Goal: Task Accomplishment & Management: Manage account settings

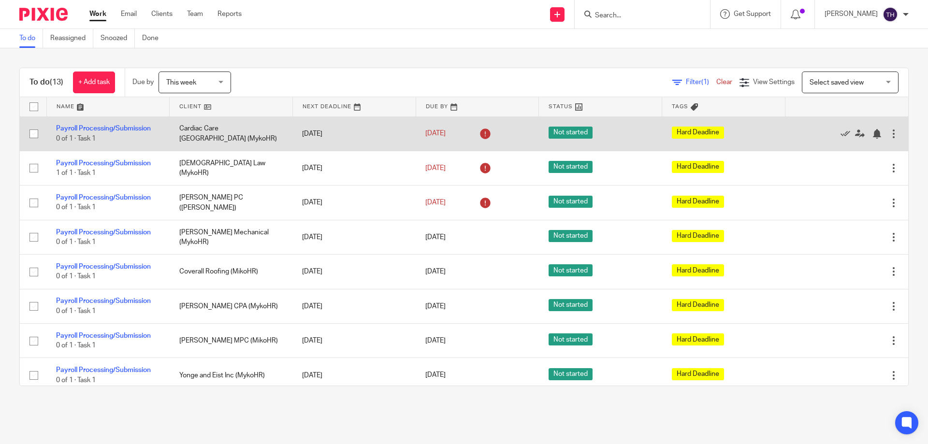
click at [889, 132] on div at bounding box center [894, 134] width 10 height 10
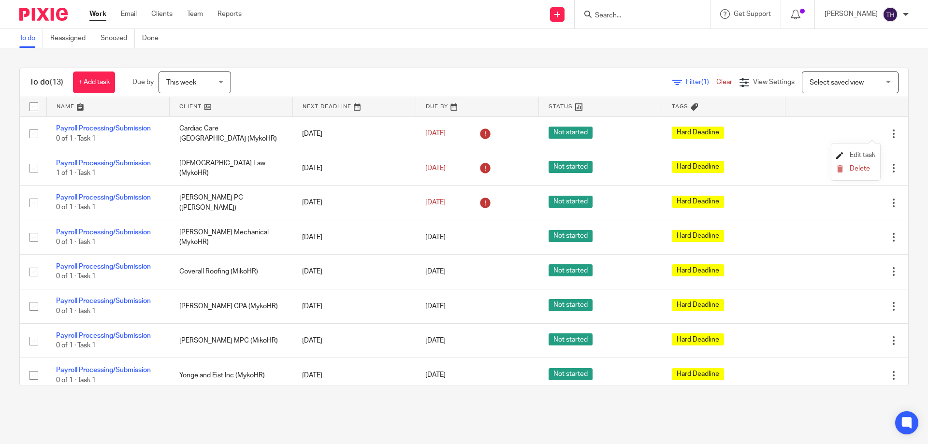
click at [849, 154] on span "Edit task" at bounding box center [862, 155] width 26 height 7
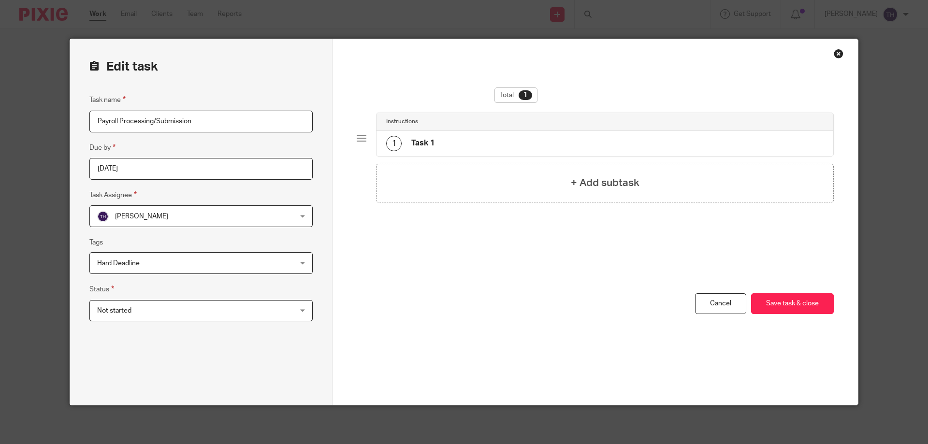
click at [135, 170] on input "[DATE]" at bounding box center [200, 169] width 223 height 22
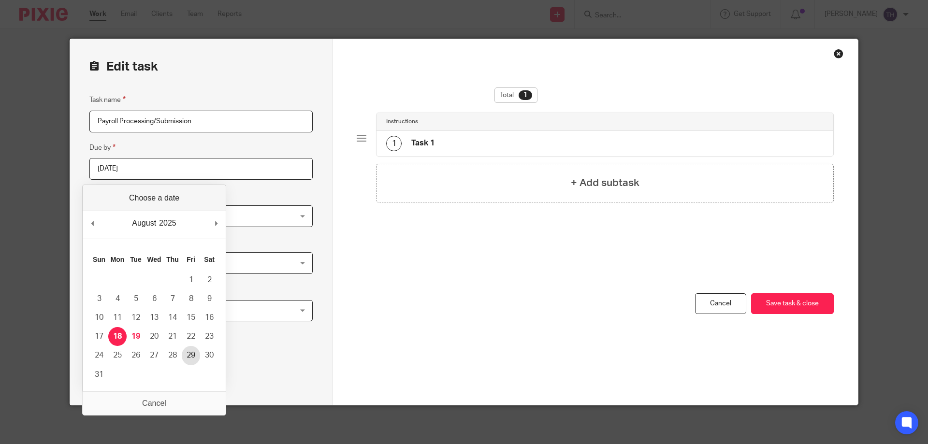
type input "[DATE]"
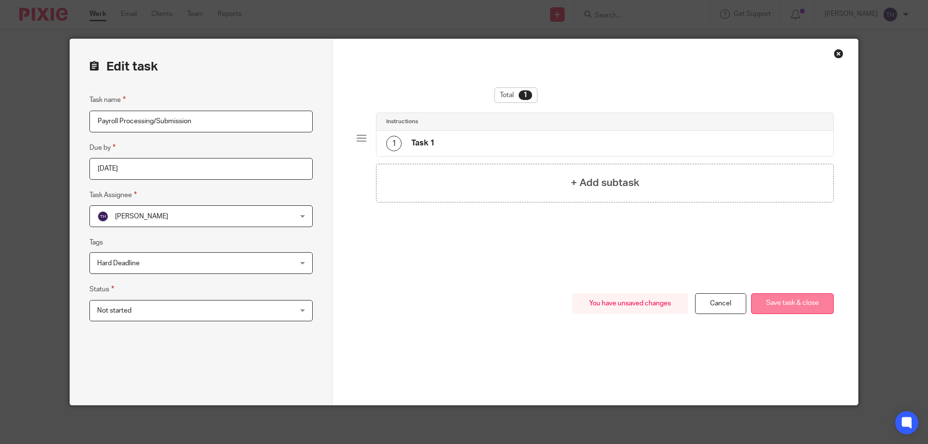
click at [792, 307] on button "Save task & close" at bounding box center [792, 303] width 83 height 21
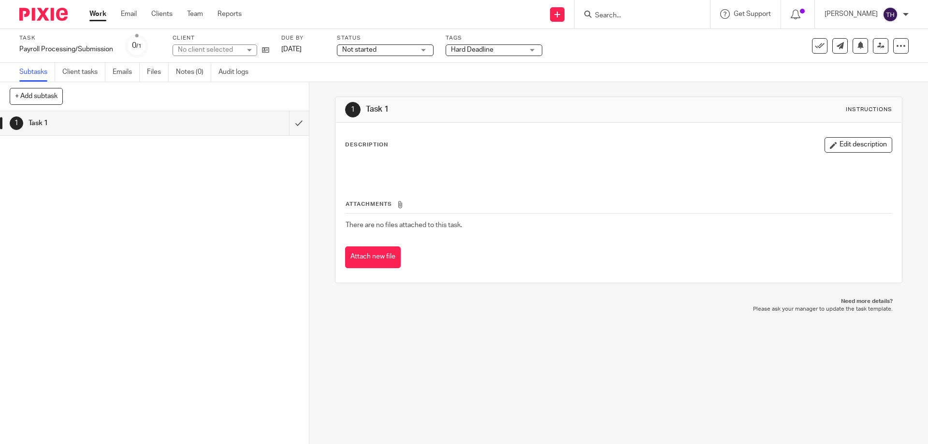
click at [45, 20] on img at bounding box center [43, 14] width 48 height 13
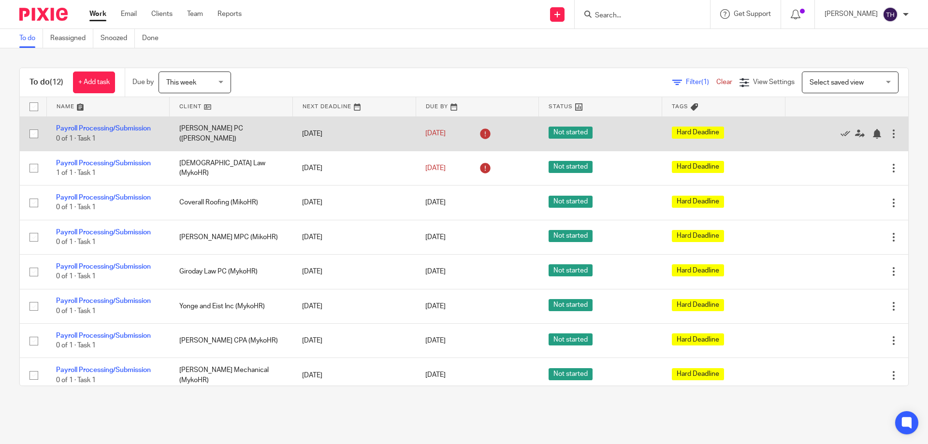
click at [889, 133] on div at bounding box center [894, 134] width 10 height 10
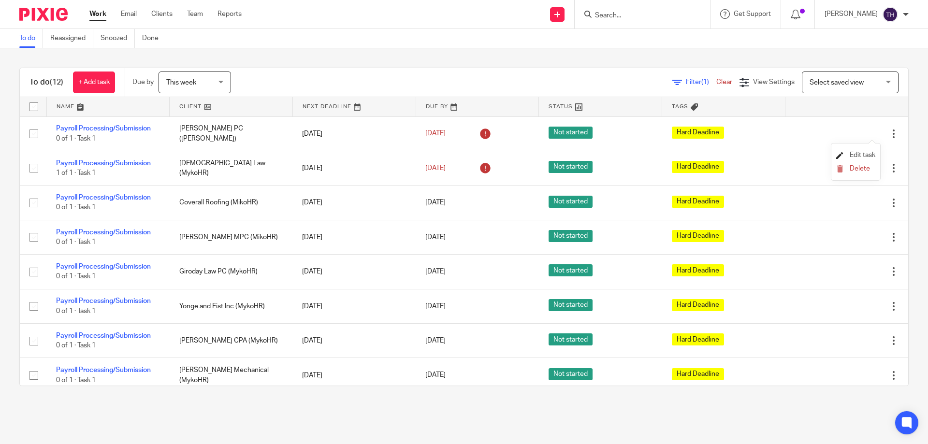
click at [850, 153] on span "Edit task" at bounding box center [862, 155] width 26 height 7
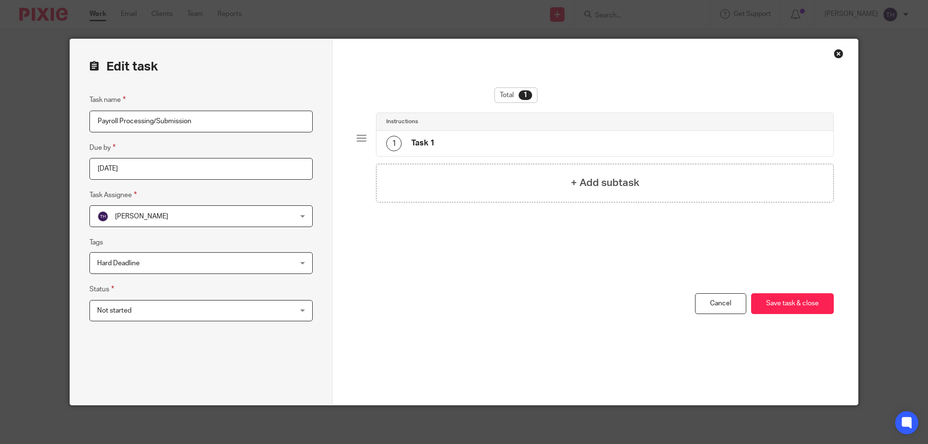
click at [174, 172] on input "[DATE]" at bounding box center [200, 169] width 223 height 22
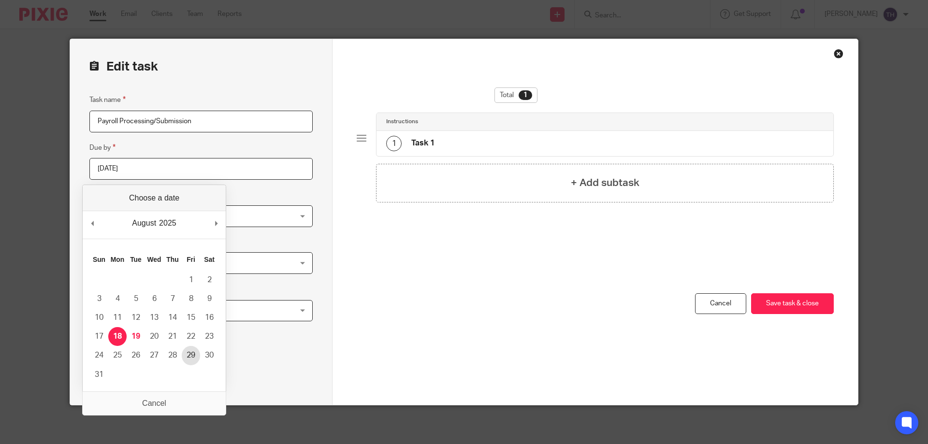
type input "[DATE]"
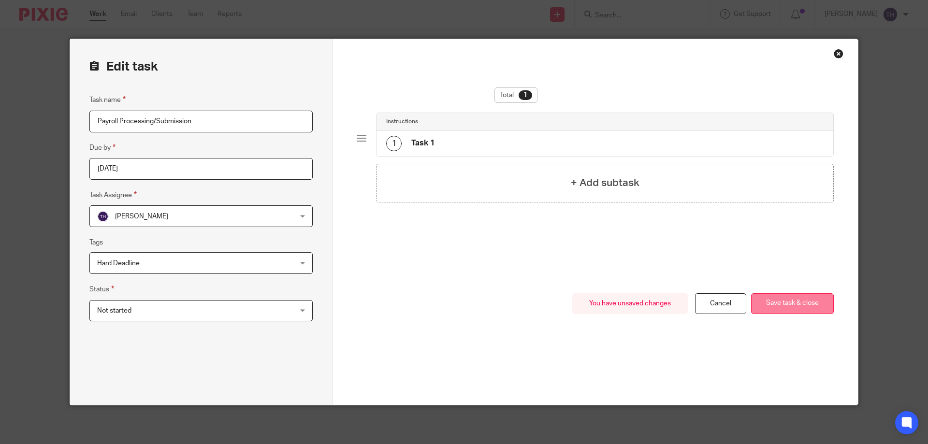
click at [805, 306] on button "Save task & close" at bounding box center [792, 303] width 83 height 21
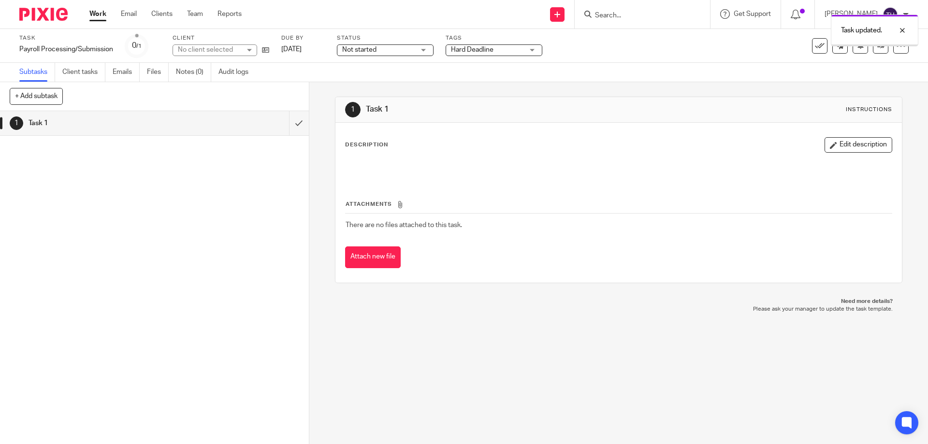
click at [48, 15] on img at bounding box center [43, 14] width 48 height 13
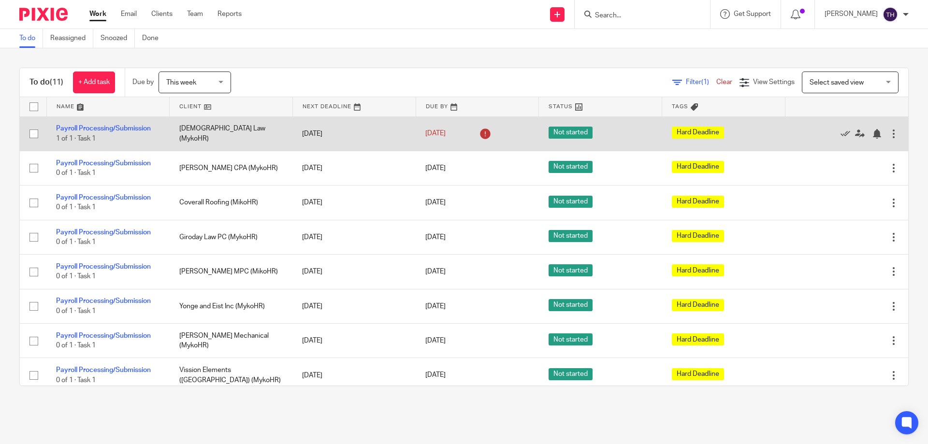
click at [889, 130] on div at bounding box center [894, 134] width 10 height 10
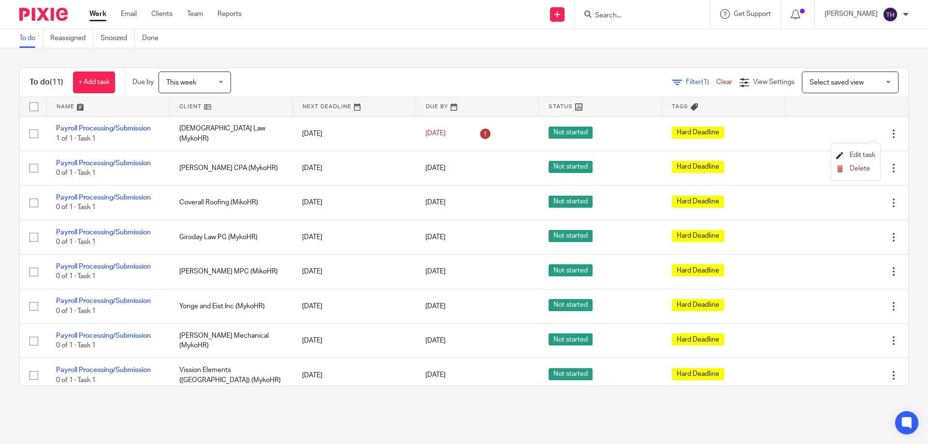
click at [857, 156] on span "Edit task" at bounding box center [862, 155] width 26 height 7
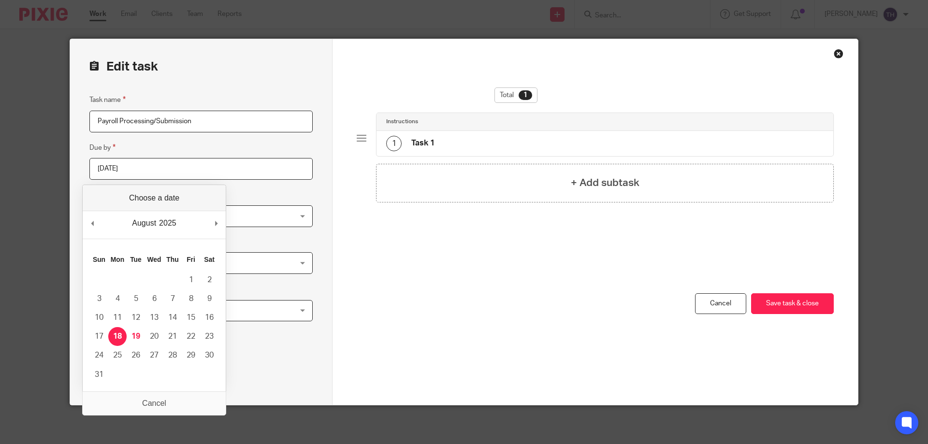
click at [181, 175] on input "[DATE]" at bounding box center [200, 169] width 223 height 22
type input "[DATE]"
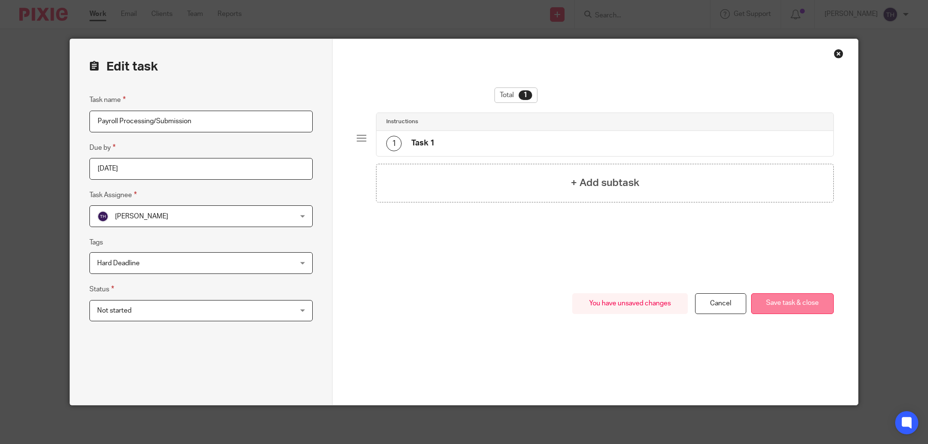
click at [790, 312] on button "Save task & close" at bounding box center [792, 303] width 83 height 21
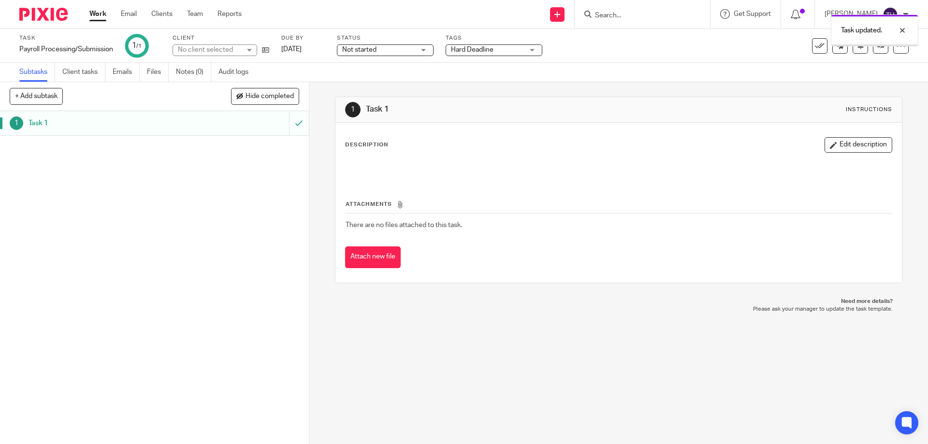
click at [58, 16] on img at bounding box center [43, 14] width 48 height 13
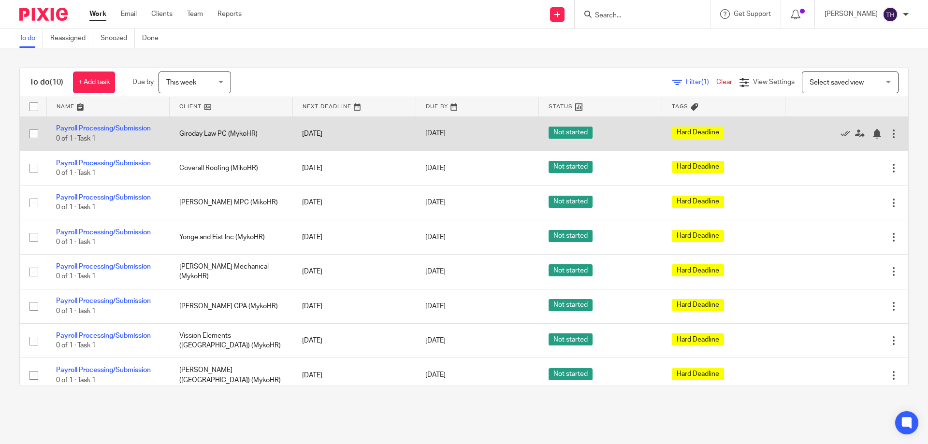
click at [889, 135] on div at bounding box center [894, 134] width 10 height 10
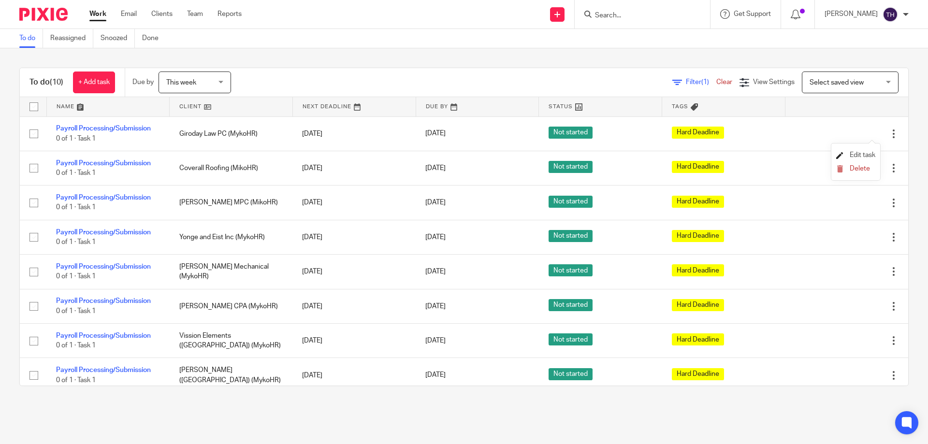
click at [851, 155] on span "Edit task" at bounding box center [862, 155] width 26 height 7
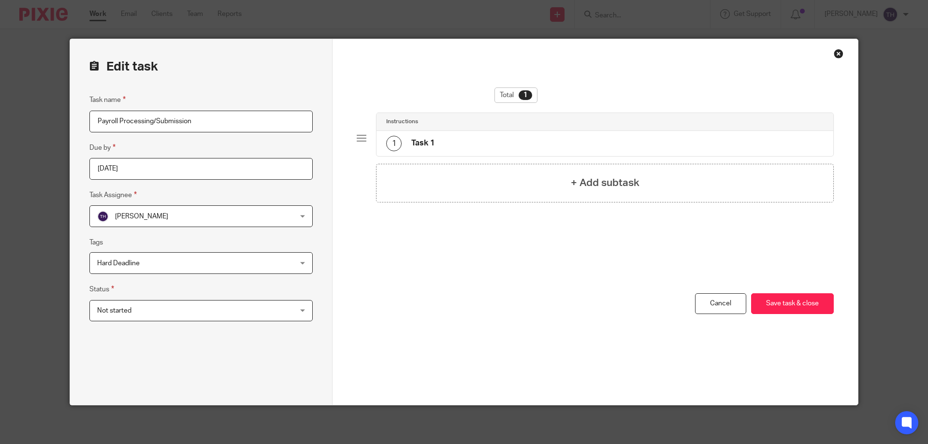
click at [178, 175] on input "2025-08-19" at bounding box center [200, 169] width 223 height 22
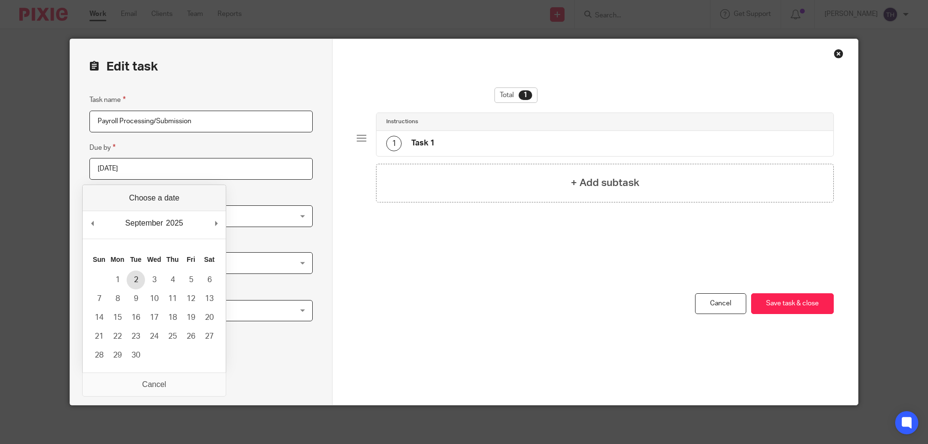
type input "2025-09-02"
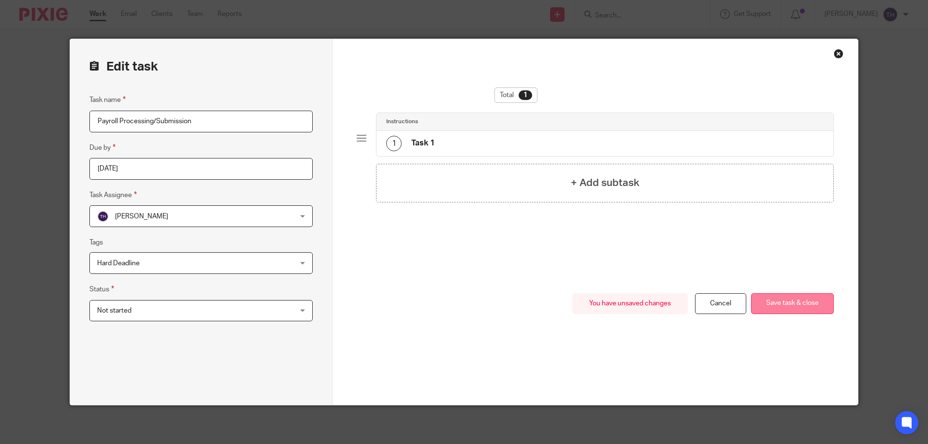
click at [766, 305] on button "Save task & close" at bounding box center [792, 303] width 83 height 21
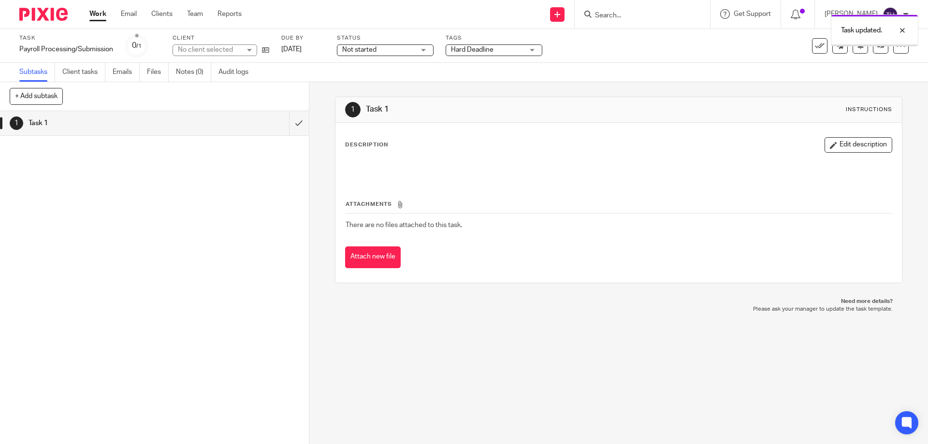
click at [53, 22] on div at bounding box center [40, 14] width 80 height 29
click at [56, 17] on img at bounding box center [43, 14] width 48 height 13
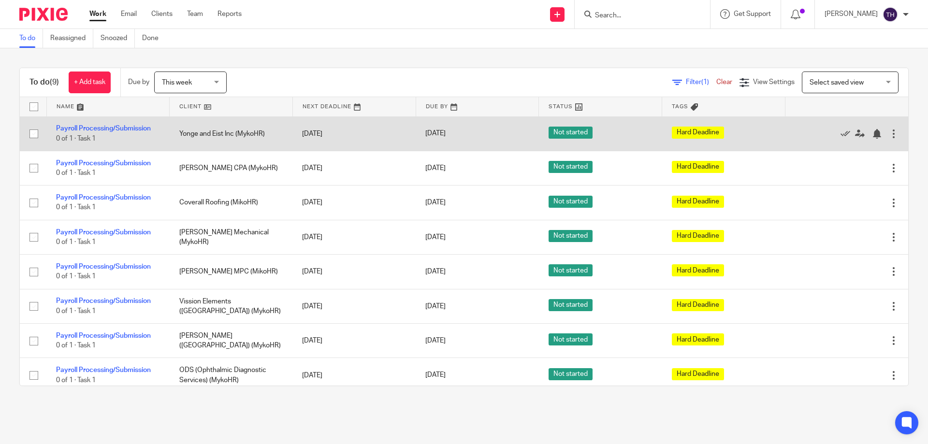
click at [889, 135] on div at bounding box center [894, 134] width 10 height 10
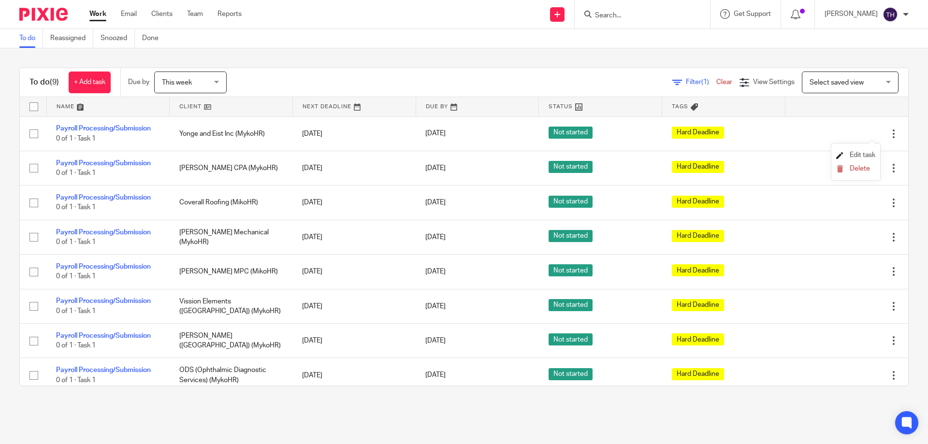
click at [857, 152] on span "Edit task" at bounding box center [862, 155] width 26 height 7
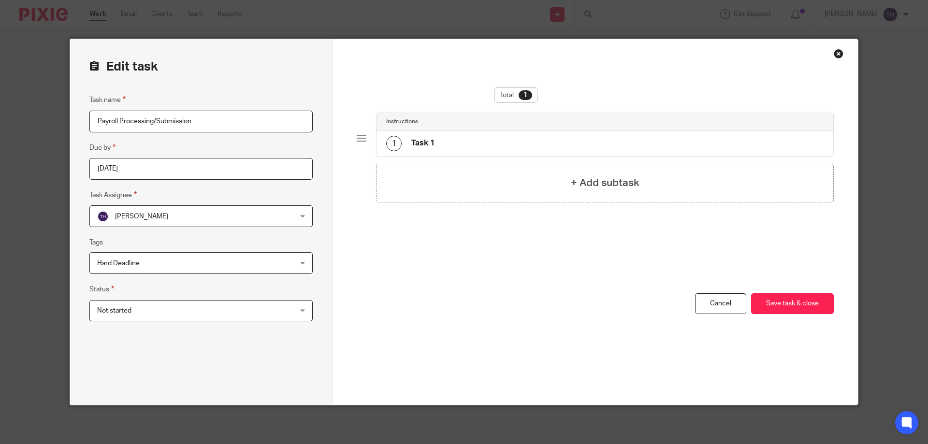
click at [171, 167] on input "[DATE]" at bounding box center [200, 169] width 223 height 22
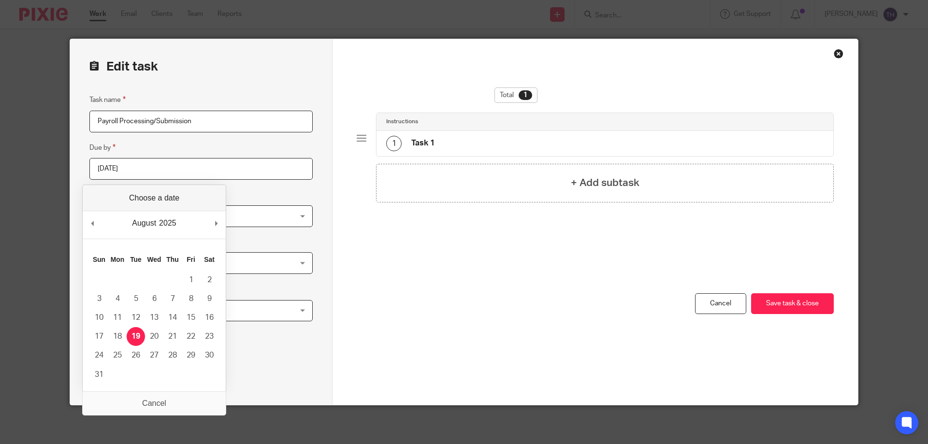
click at [225, 227] on div "August January February March April May June July August September October Nove…" at bounding box center [154, 225] width 143 height 28
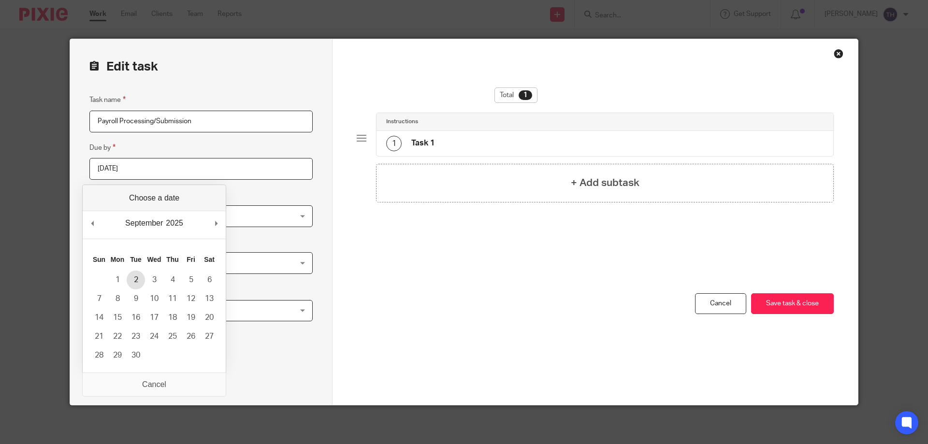
type input "2025-09-02"
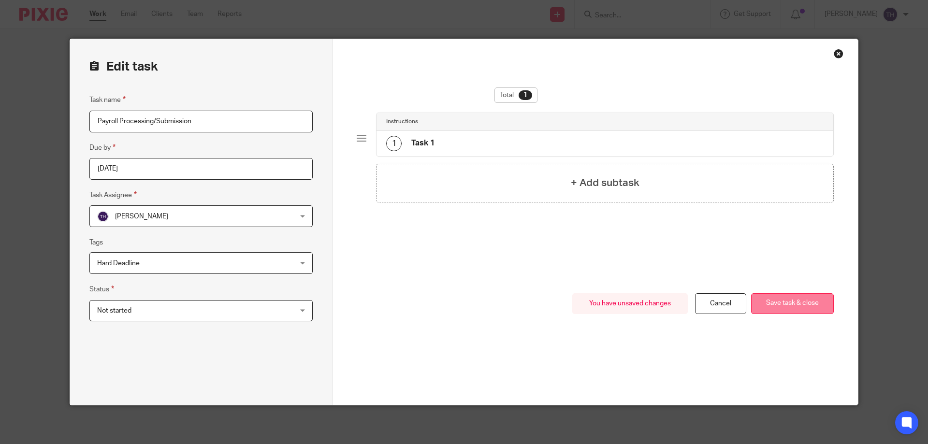
click at [795, 304] on button "Save task & close" at bounding box center [792, 303] width 83 height 21
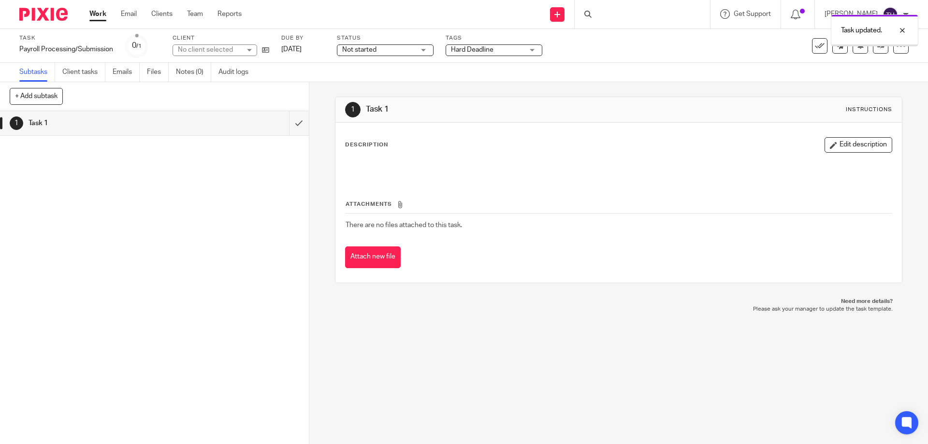
click at [59, 20] on img at bounding box center [43, 14] width 48 height 13
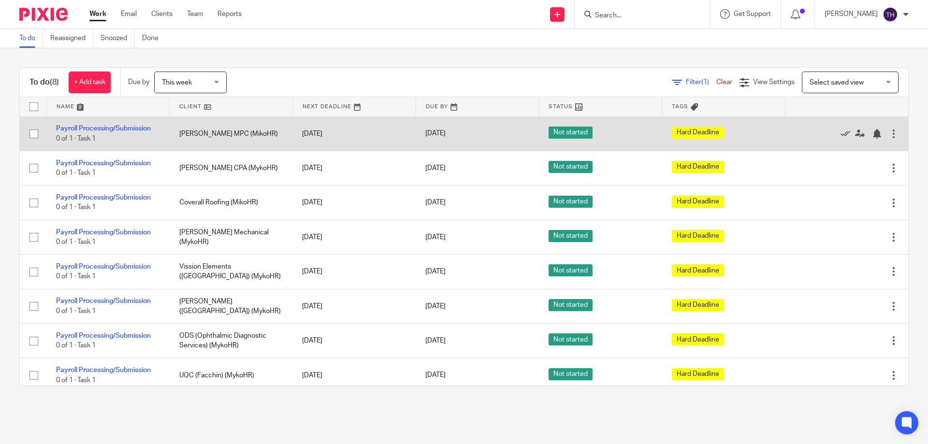
click at [889, 131] on div at bounding box center [894, 134] width 10 height 10
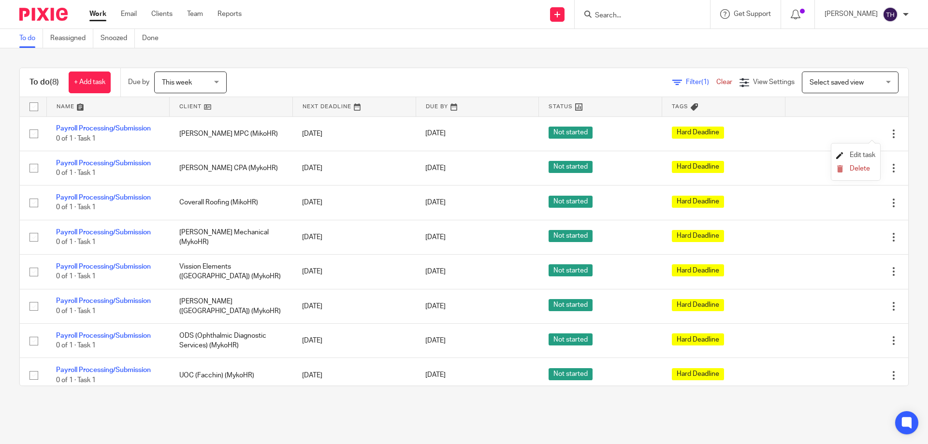
click at [853, 154] on span "Edit task" at bounding box center [862, 155] width 26 height 7
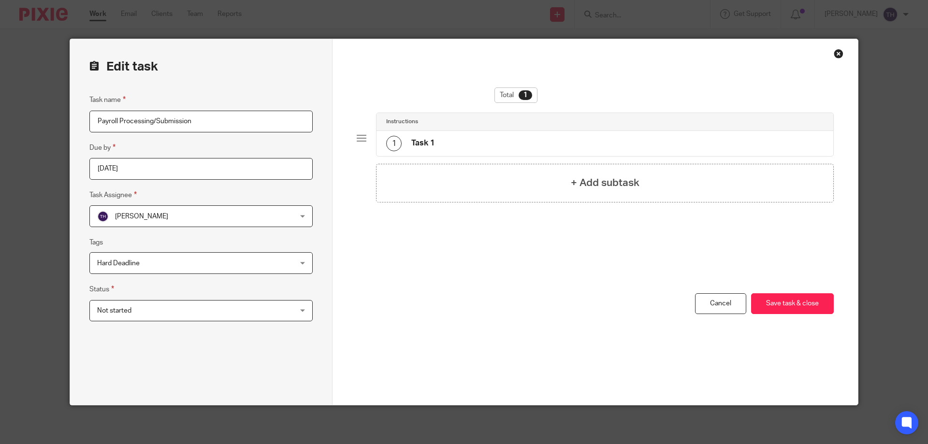
click at [170, 171] on input "[DATE]" at bounding box center [200, 169] width 223 height 22
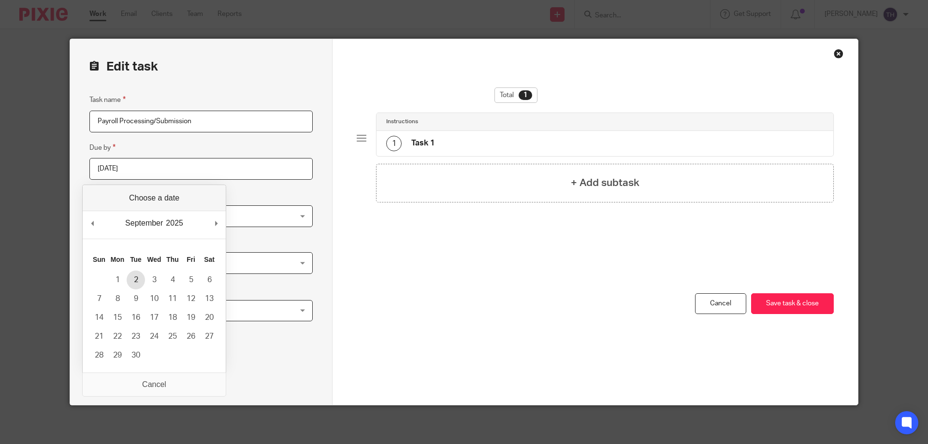
type input "[DATE]"
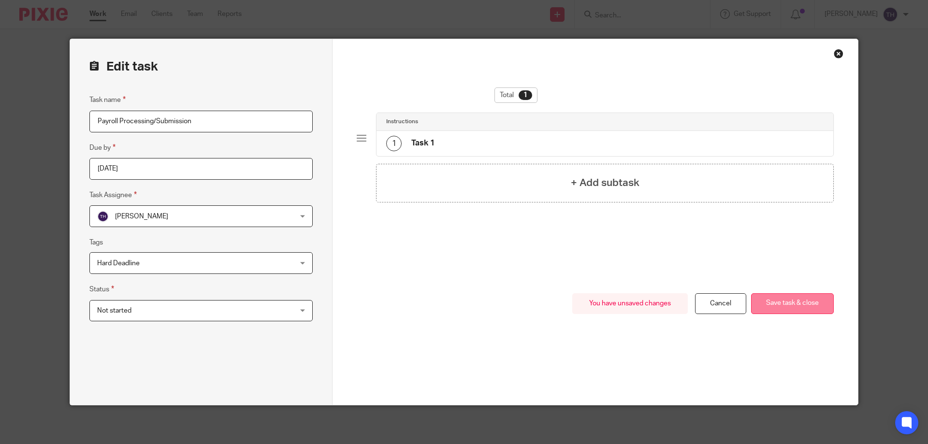
click at [792, 302] on button "Save task & close" at bounding box center [792, 303] width 83 height 21
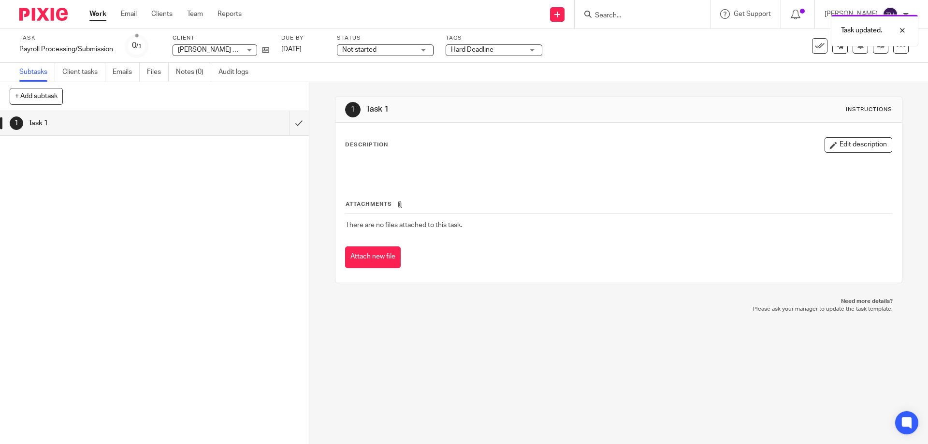
click at [48, 14] on img at bounding box center [43, 14] width 48 height 13
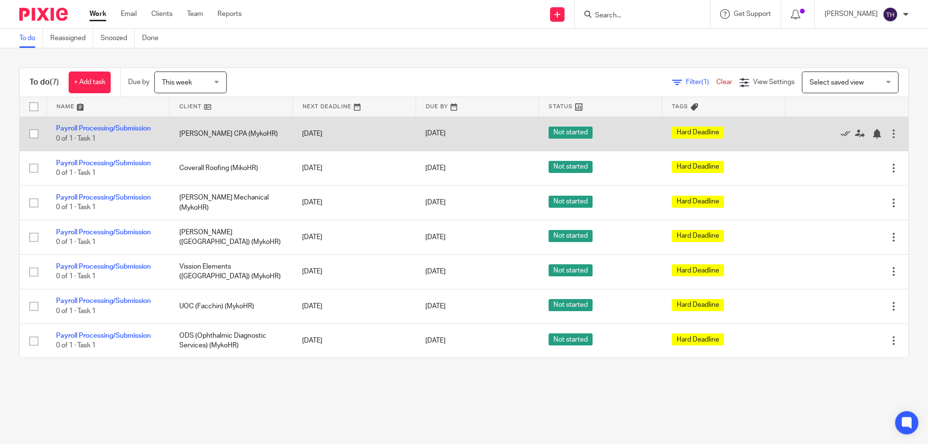
click at [889, 133] on div at bounding box center [894, 134] width 10 height 10
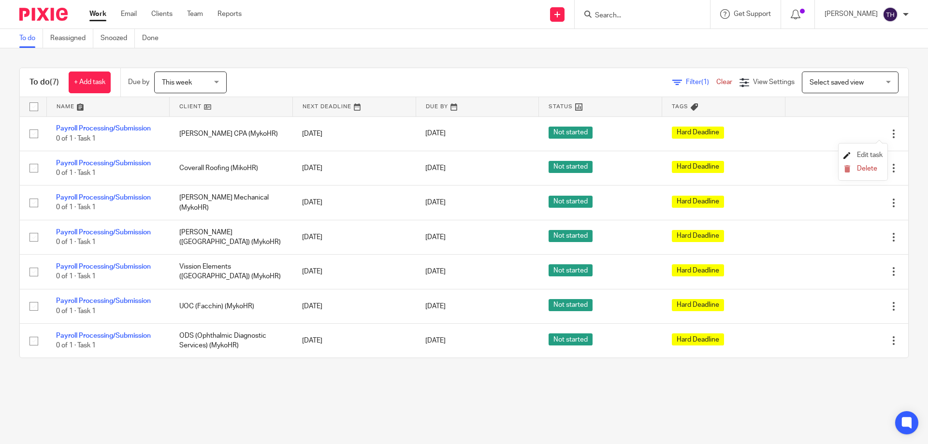
click at [865, 155] on span "Edit task" at bounding box center [870, 155] width 26 height 7
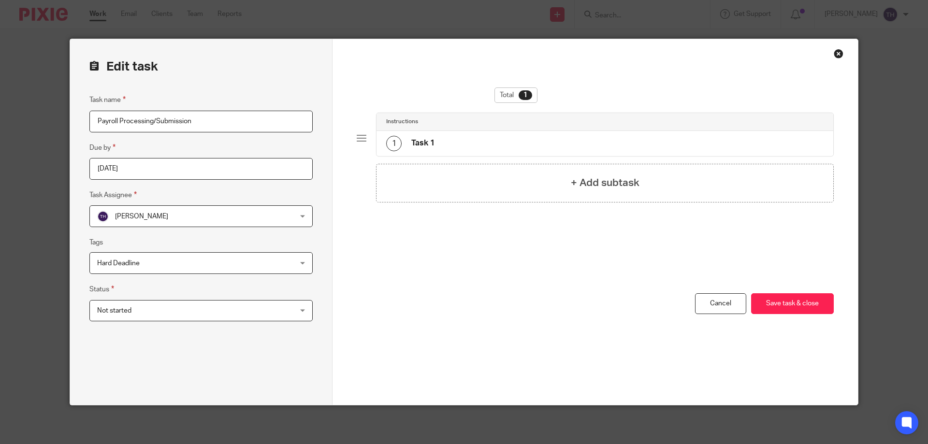
click at [216, 171] on input "[DATE]" at bounding box center [200, 169] width 223 height 22
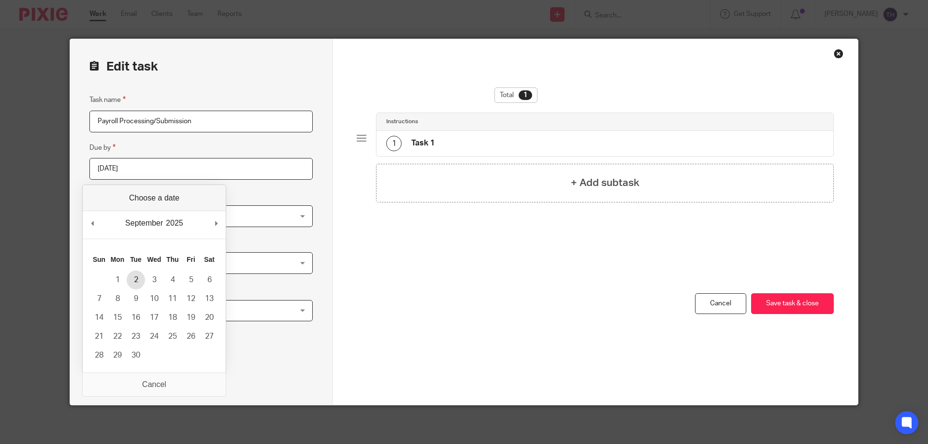
type input "[DATE]"
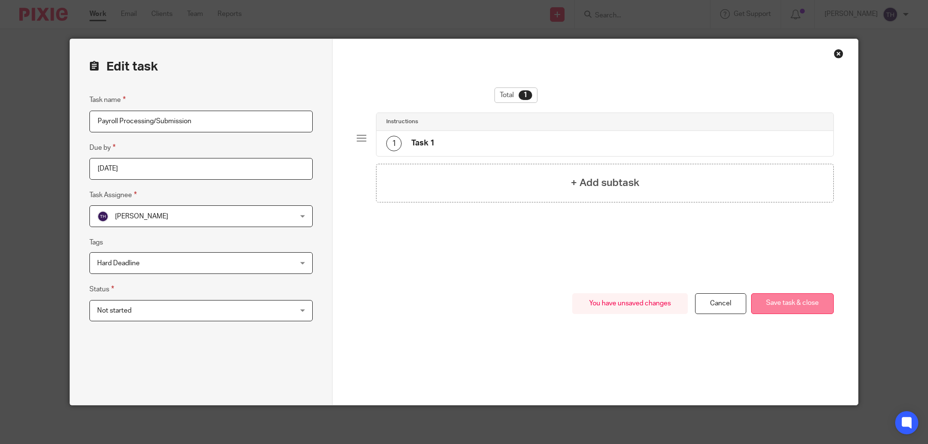
click at [771, 297] on button "Save task & close" at bounding box center [792, 303] width 83 height 21
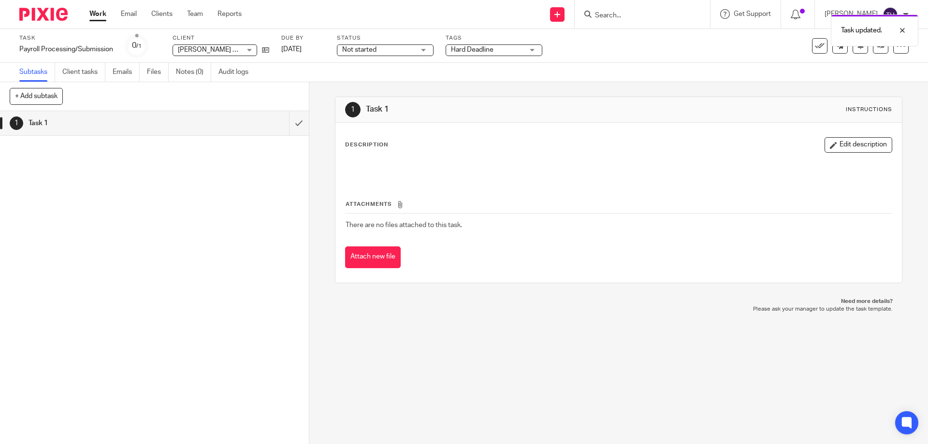
click at [58, 17] on img at bounding box center [43, 14] width 48 height 13
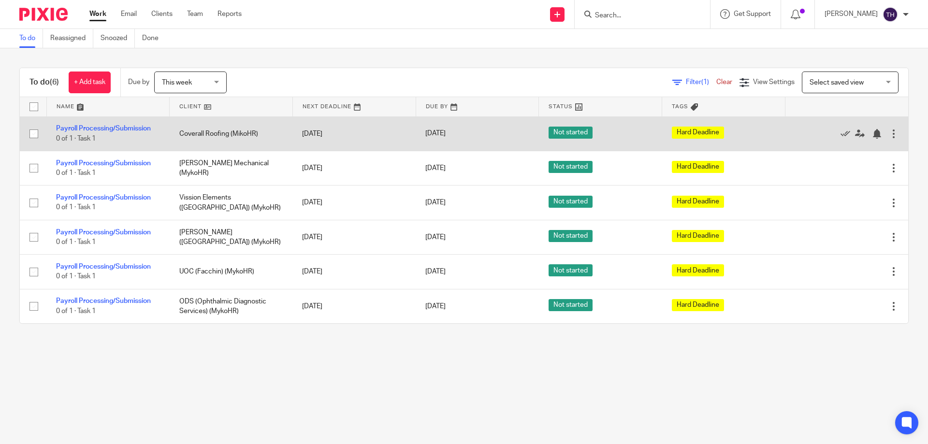
click at [889, 131] on div at bounding box center [894, 134] width 10 height 10
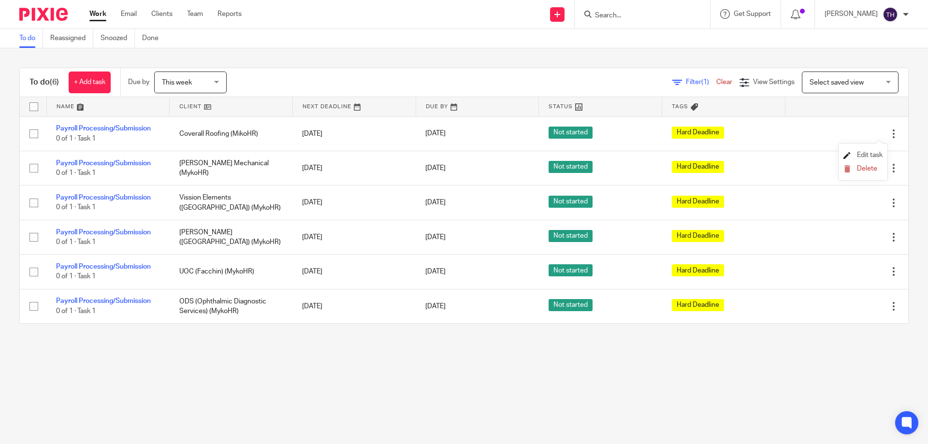
click at [857, 152] on span "Edit task" at bounding box center [870, 155] width 26 height 7
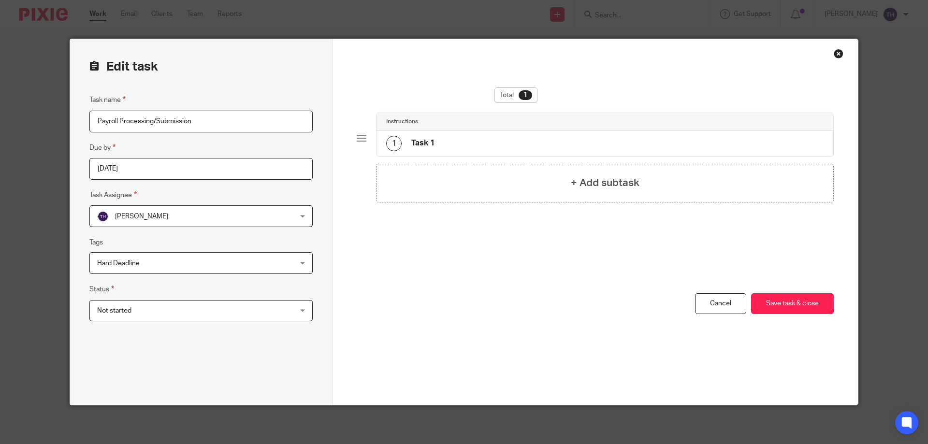
click at [128, 168] on input "2025-08-19" at bounding box center [200, 169] width 223 height 22
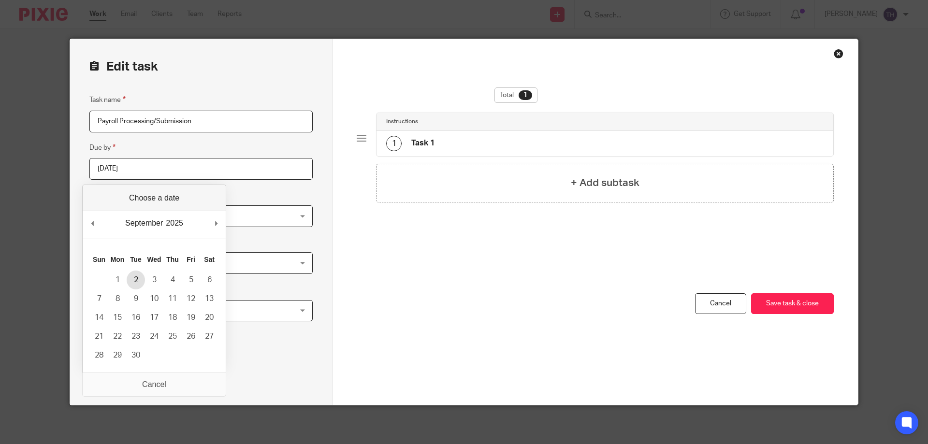
type input "2025-09-02"
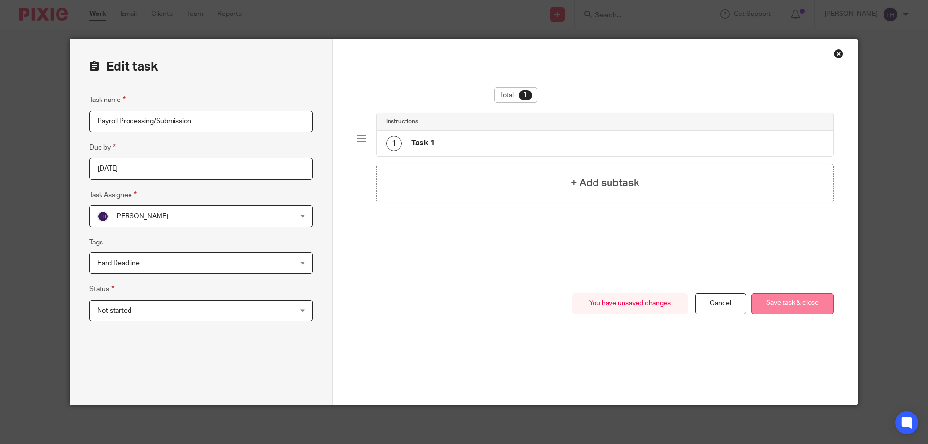
click at [773, 305] on button "Save task & close" at bounding box center [792, 303] width 83 height 21
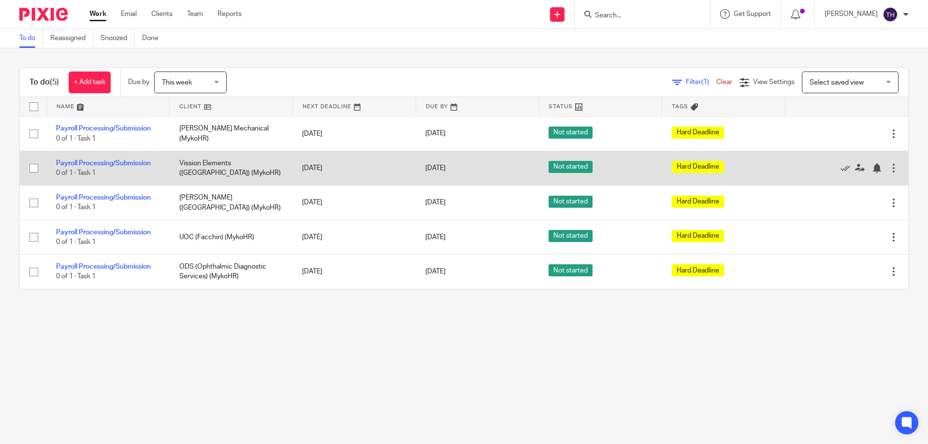
click at [889, 167] on div at bounding box center [894, 168] width 10 height 10
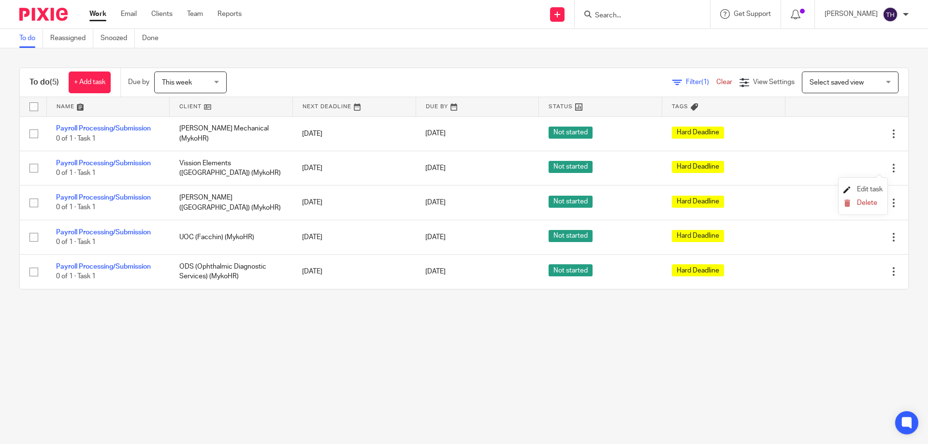
click at [859, 187] on span "Edit task" at bounding box center [870, 189] width 26 height 7
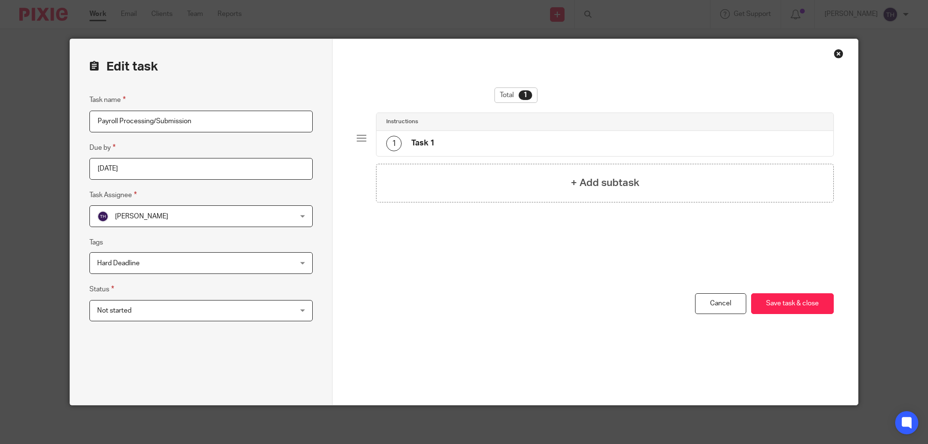
click at [229, 161] on input "[DATE]" at bounding box center [200, 169] width 223 height 22
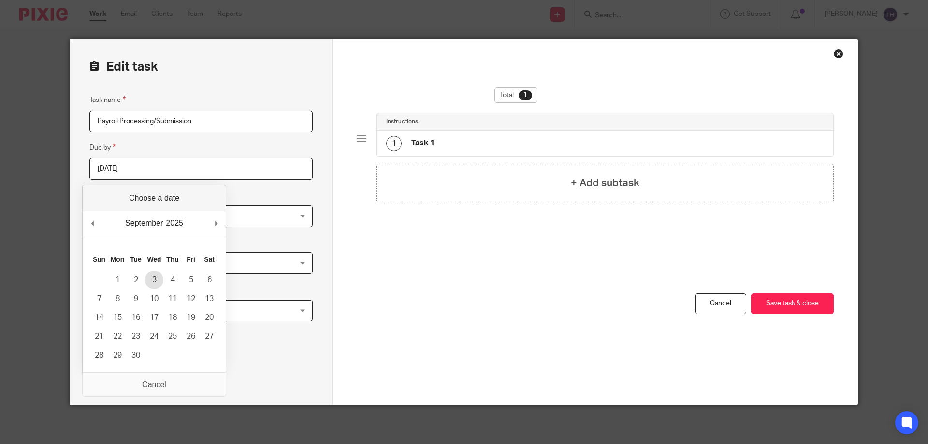
type input "2025-09-03"
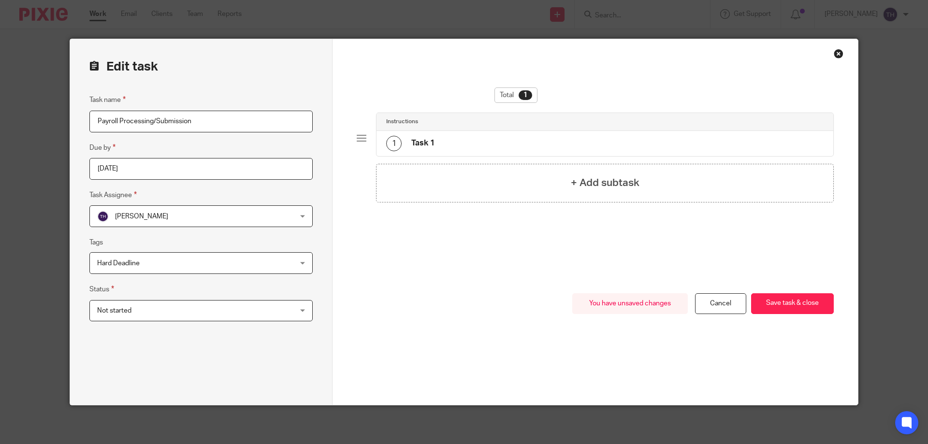
click at [784, 314] on div "You have unsaved changes Cancel Save task & close Save task & close" at bounding box center [595, 349] width 477 height 112
click at [786, 312] on button "Save task & close" at bounding box center [792, 303] width 83 height 21
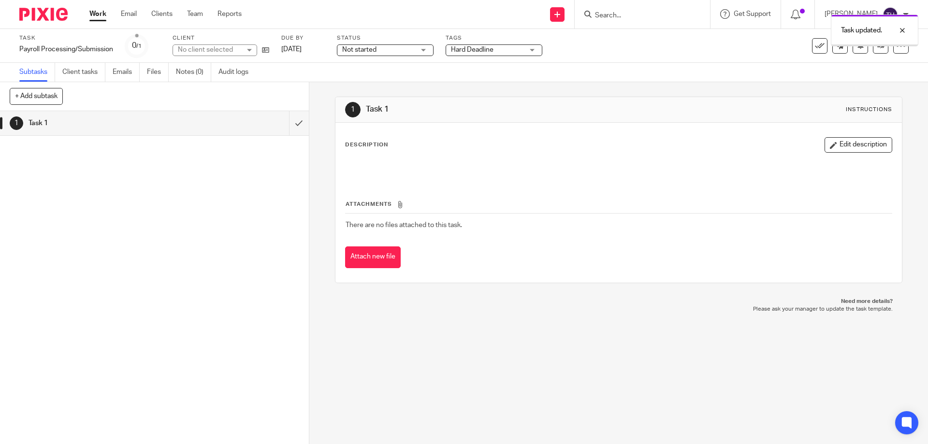
click at [55, 19] on img at bounding box center [43, 14] width 48 height 13
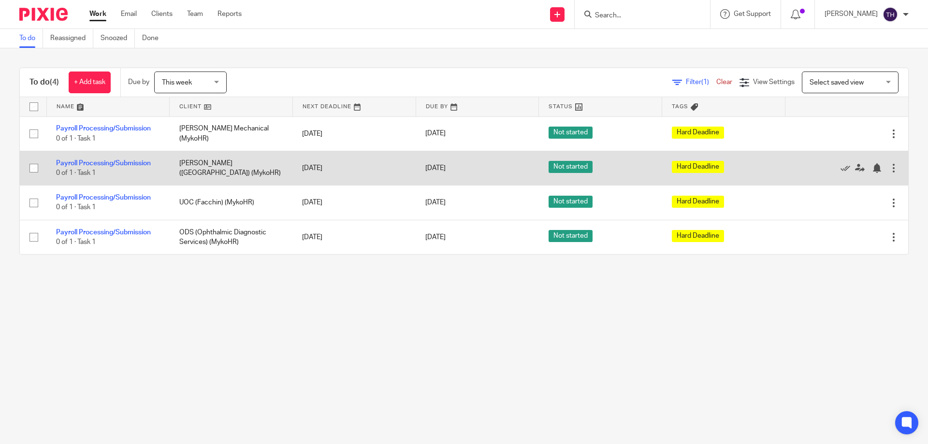
click at [889, 169] on div at bounding box center [894, 168] width 10 height 10
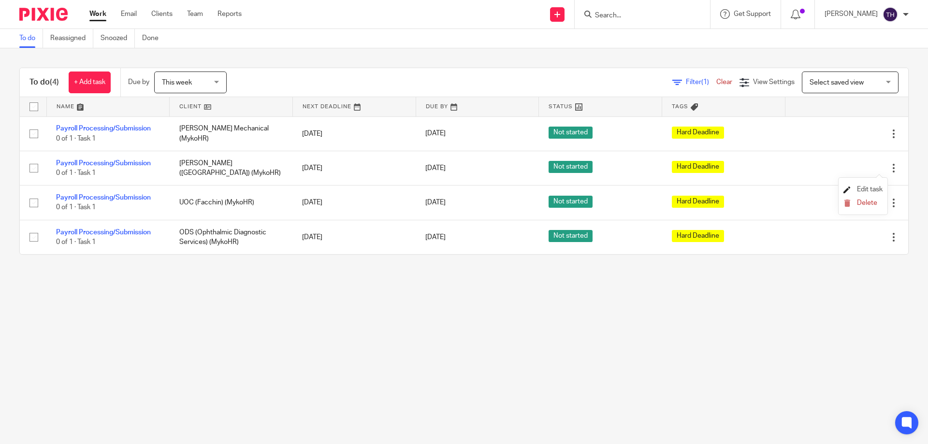
click at [858, 190] on span "Edit task" at bounding box center [870, 189] width 26 height 7
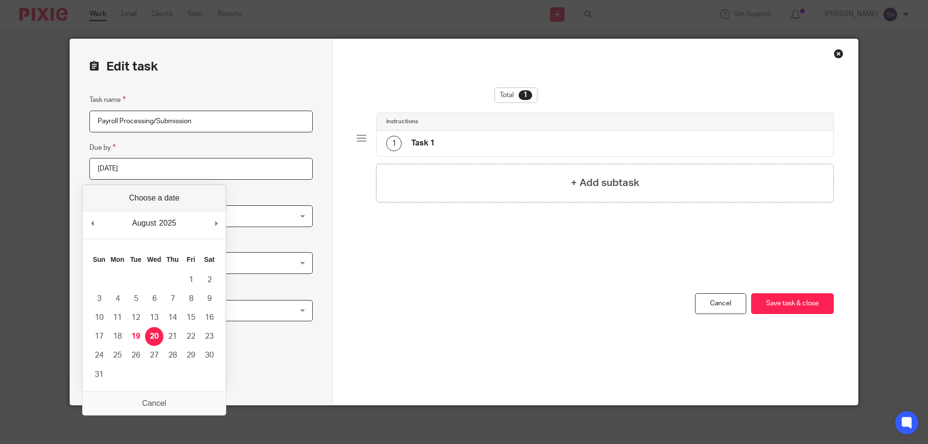
click at [178, 175] on input "[DATE]" at bounding box center [200, 169] width 223 height 22
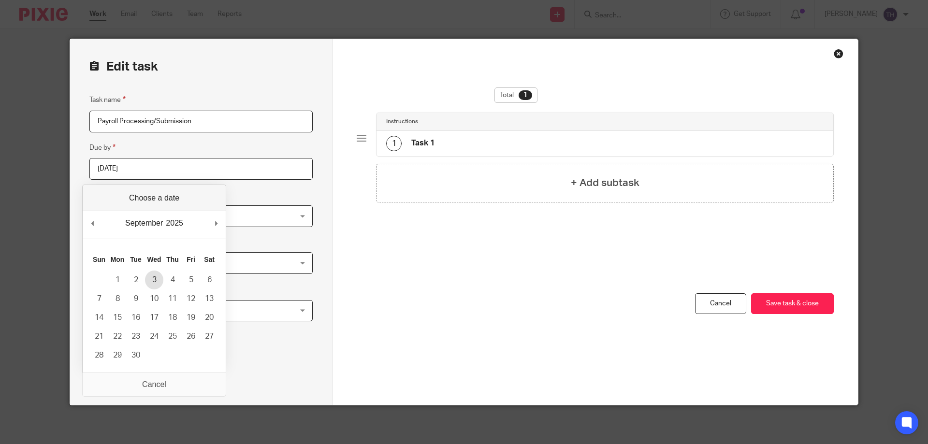
type input "2025-09-03"
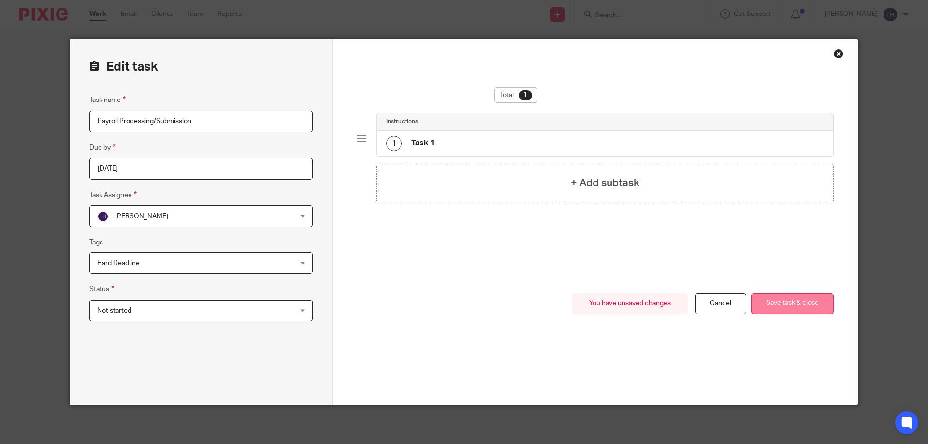
click at [811, 301] on button "Save task & close" at bounding box center [792, 303] width 83 height 21
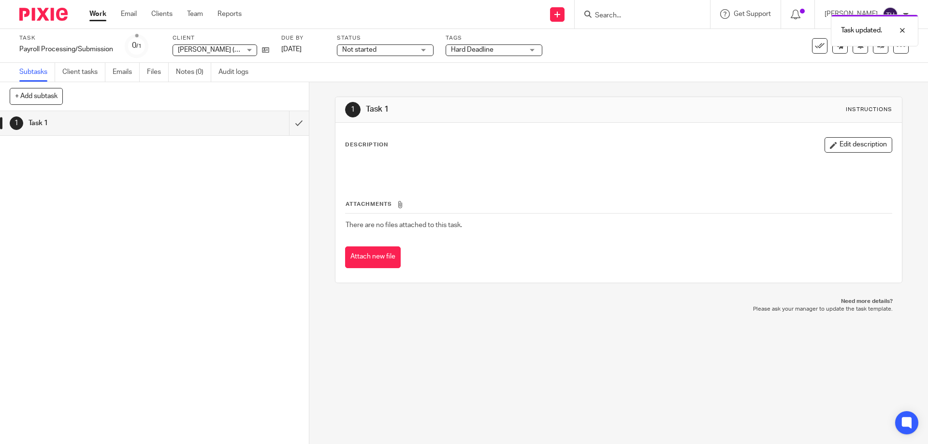
click at [655, 18] on div "Task updated." at bounding box center [691, 28] width 454 height 37
click at [654, 16] on div "Task updated." at bounding box center [691, 28] width 454 height 37
drag, startPoint x: 625, startPoint y: 14, endPoint x: 601, endPoint y: 14, distance: 24.2
click at [625, 14] on div "Task updated." at bounding box center [691, 28] width 454 height 37
click at [39, 8] on img at bounding box center [43, 14] width 48 height 13
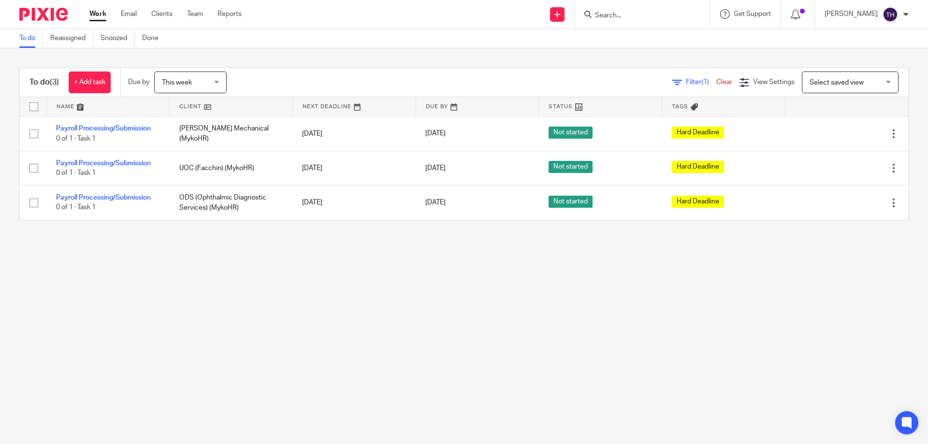
click at [625, 13] on input "Search" at bounding box center [637, 16] width 87 height 9
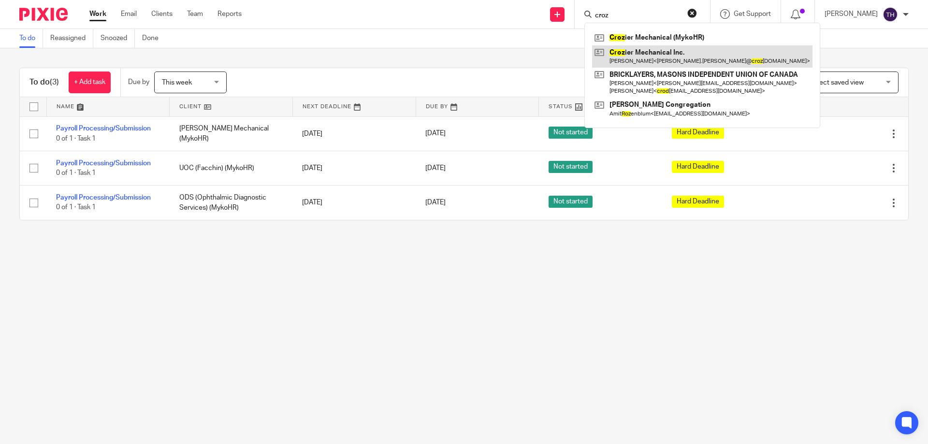
type input "croz"
click at [659, 53] on link at bounding box center [702, 56] width 220 height 22
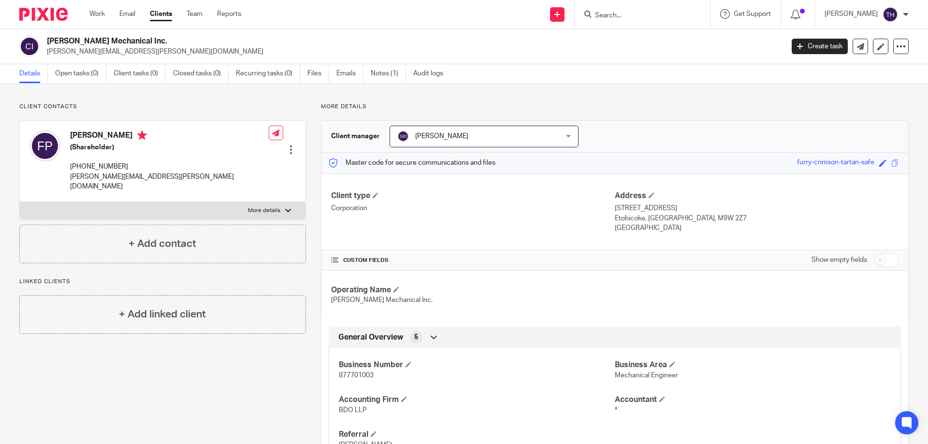
click at [359, 375] on span "877701003" at bounding box center [356, 375] width 35 height 7
copy span "877701003"
